Goal: Register for event/course

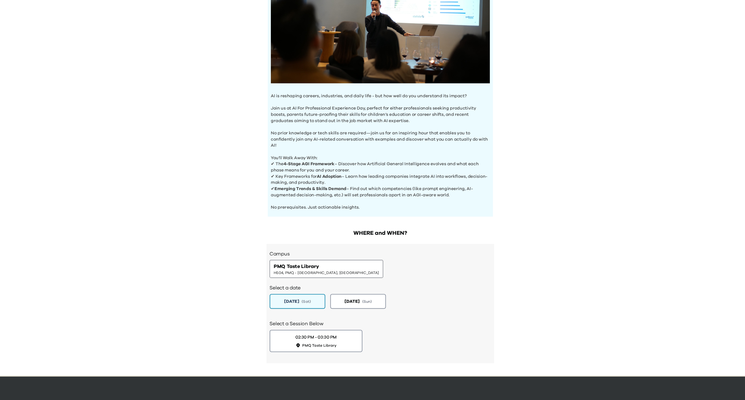
click at [386, 279] on div "Campus PMQ Taste Library H504, PMQ - [GEOGRAPHIC_DATA], [GEOGRAPHIC_DATA]" at bounding box center [372, 285] width 187 height 24
click at [319, 292] on span "H504, PMQ - [GEOGRAPHIC_DATA], [GEOGRAPHIC_DATA]" at bounding box center [326, 292] width 89 height 4
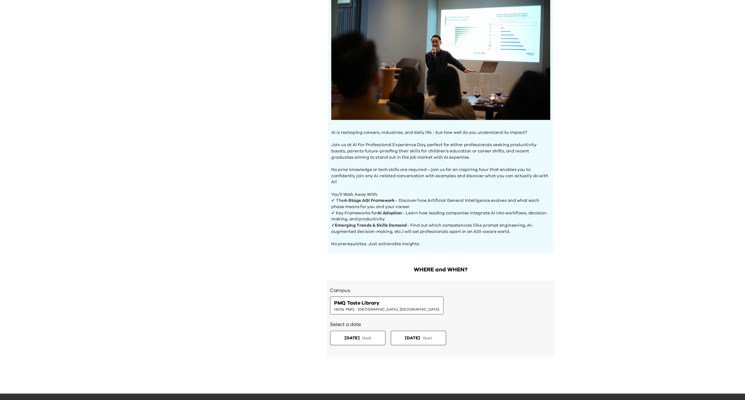
scroll to position [22, 0]
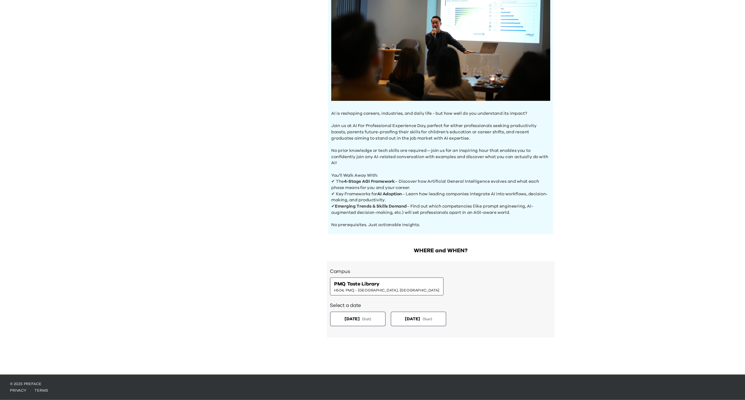
click at [319, 309] on div "PMQ Taste Library H504, PMQ - Hollywood, Central" at bounding box center [327, 304] width 96 height 15
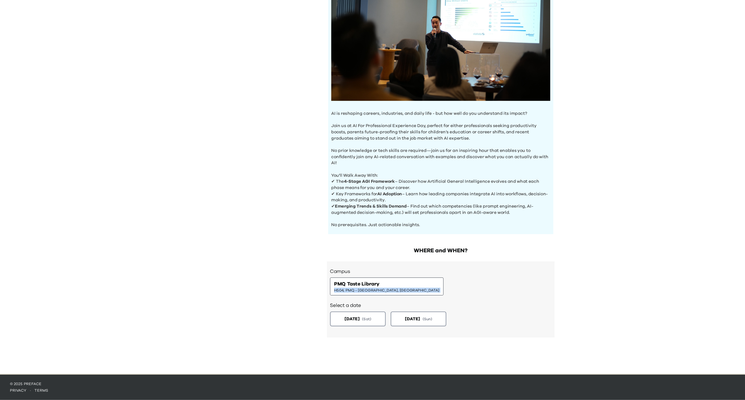
click at [319, 309] on div "PMQ Taste Library H504, PMQ - Hollywood, Central" at bounding box center [327, 304] width 96 height 15
click at [359, 297] on div "Campus PMQ Taste Library H504, PMQ - Hollywood, Central" at bounding box center [372, 300] width 187 height 24
click at [357, 252] on p "No prerequisites. Just actionable insights." at bounding box center [372, 249] width 185 height 10
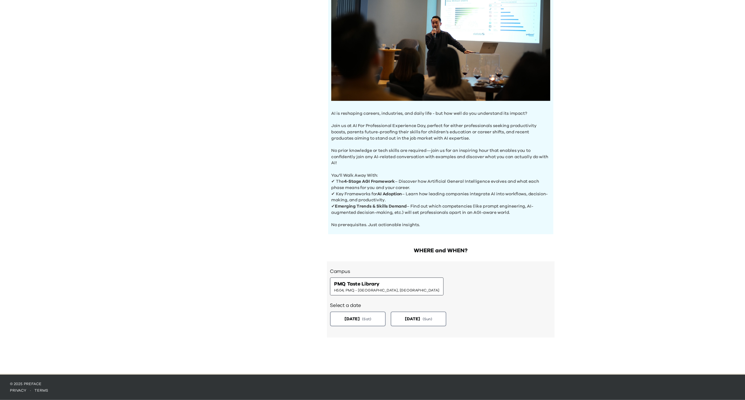
scroll to position [22, 0]
